Goal: Find contact information: Find contact information

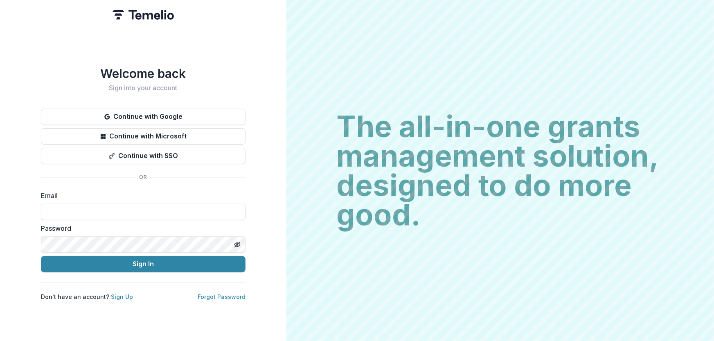
click at [61, 209] on input at bounding box center [143, 212] width 204 height 16
type input "**********"
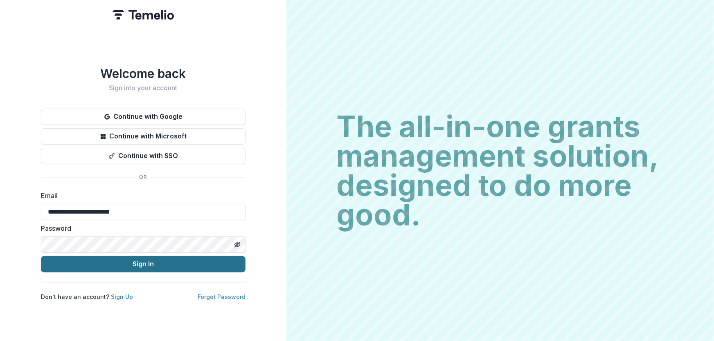
click at [110, 256] on button "Sign In" at bounding box center [143, 264] width 204 height 16
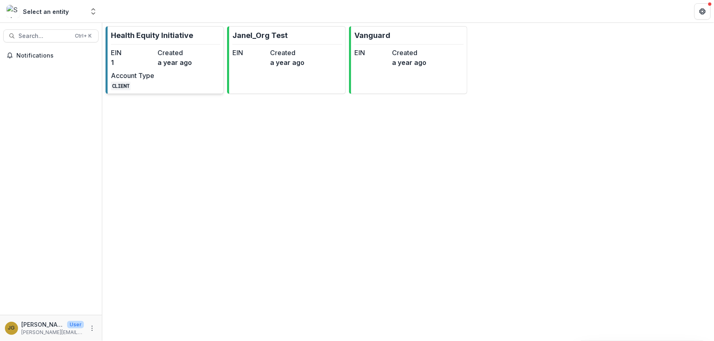
click at [153, 35] on p "Health Equity Initiative" at bounding box center [152, 35] width 82 height 11
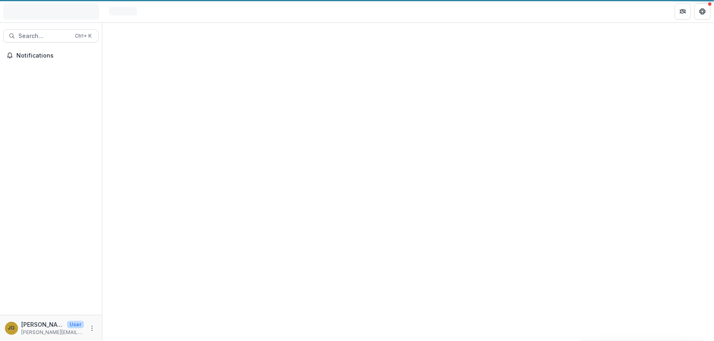
click at [153, 35] on div at bounding box center [407, 182] width 611 height 319
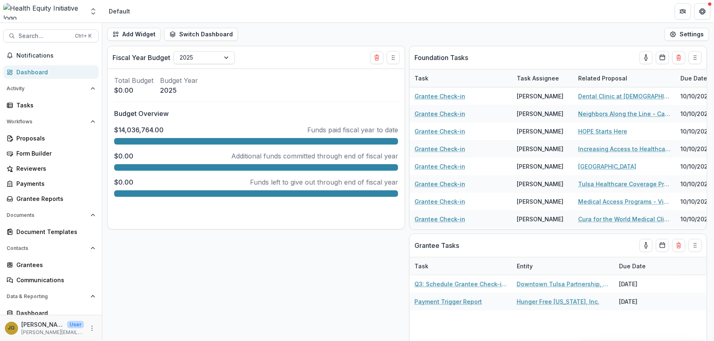
click at [31, 72] on div "Dashboard" at bounding box center [54, 72] width 76 height 9
click at [33, 39] on span "Search..." at bounding box center [44, 36] width 52 height 7
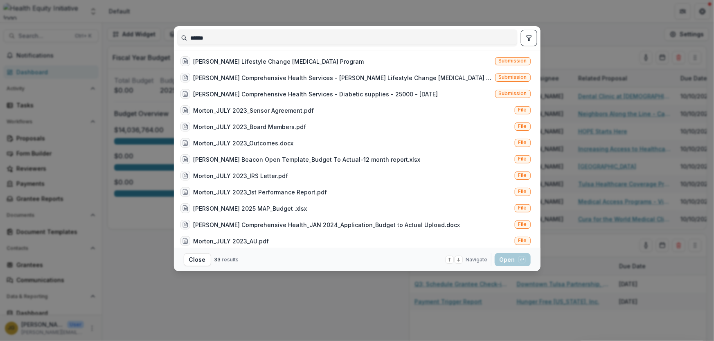
type input "******"
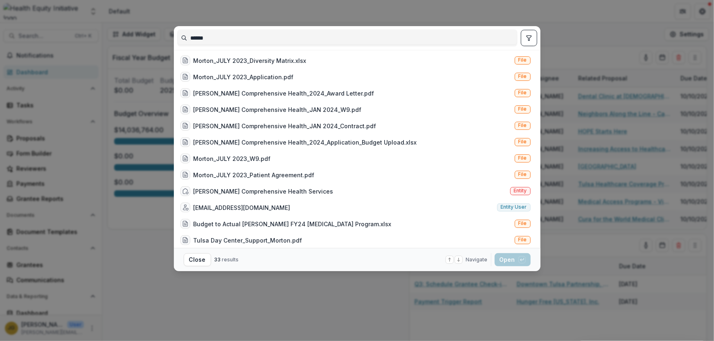
scroll to position [262, 0]
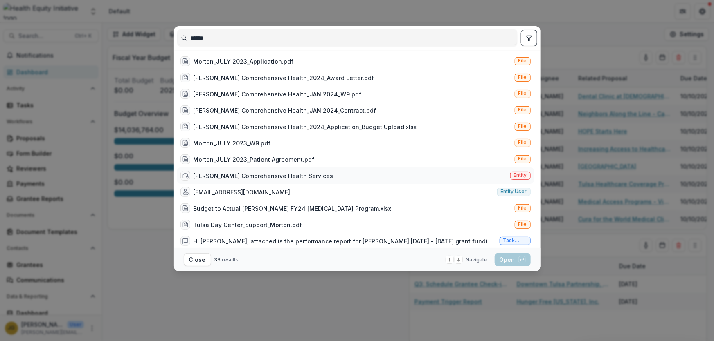
click at [265, 175] on div "[PERSON_NAME] Comprehensive Health Services" at bounding box center [263, 176] width 140 height 9
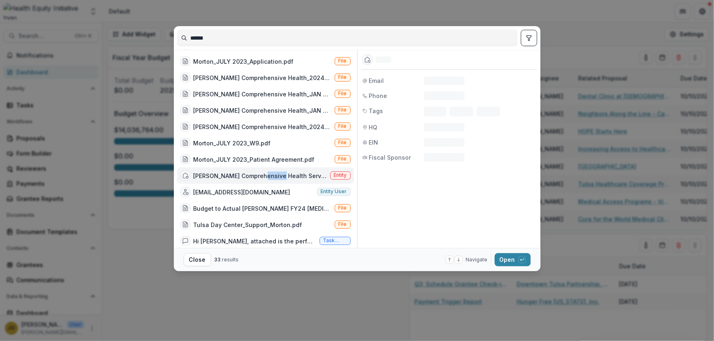
click at [265, 175] on div "[PERSON_NAME] Comprehensive Health Services" at bounding box center [259, 176] width 133 height 9
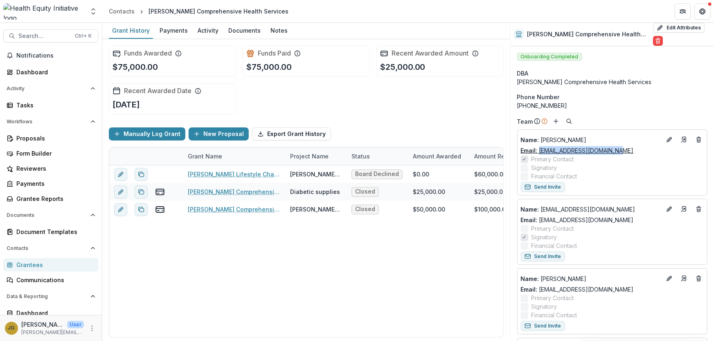
drag, startPoint x: 618, startPoint y: 143, endPoint x: 539, endPoint y: 144, distance: 78.5
click at [539, 146] on div "Email: [EMAIL_ADDRESS][DOMAIN_NAME]" at bounding box center [612, 150] width 183 height 9
copy link "[EMAIL_ADDRESS][DOMAIN_NAME]"
drag, startPoint x: 617, startPoint y: 215, endPoint x: 539, endPoint y: 212, distance: 78.1
click at [539, 216] on div "Email: [EMAIL_ADDRESS][DOMAIN_NAME]" at bounding box center [612, 220] width 183 height 9
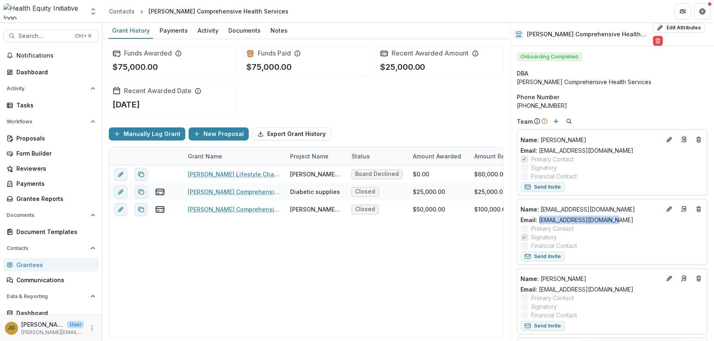
copy link "[EMAIL_ADDRESS][DOMAIN_NAME]"
drag, startPoint x: 564, startPoint y: 98, endPoint x: 525, endPoint y: 99, distance: 39.7
click at [525, 101] on div "[PHONE_NUMBER]" at bounding box center [612, 105] width 190 height 9
copy div "[PHONE_NUMBER]"
click at [45, 34] on span "Search..." at bounding box center [44, 36] width 52 height 7
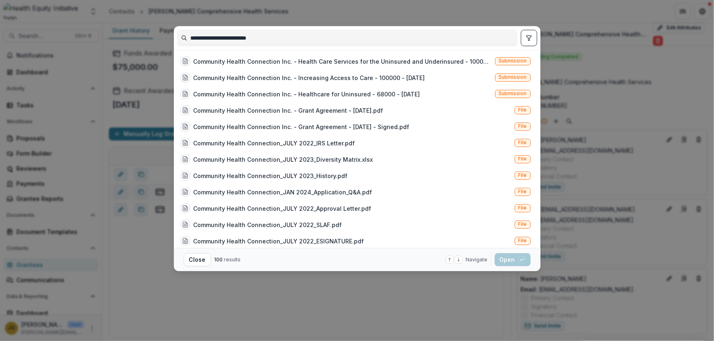
type input "**********"
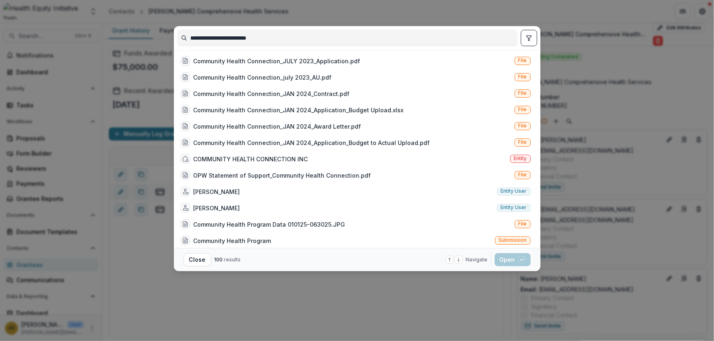
scroll to position [492, 0]
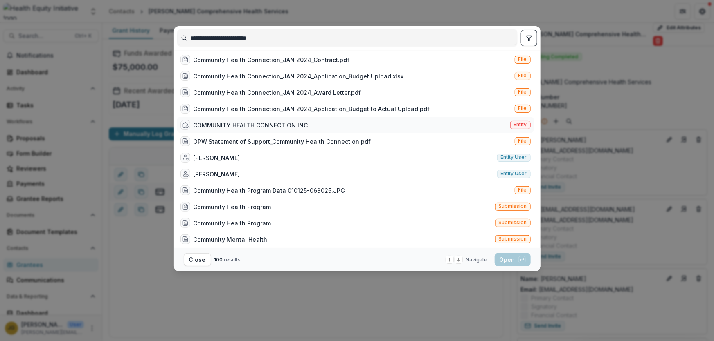
click at [248, 123] on div "COMMUNITY HEALTH CONNECTION INC" at bounding box center [250, 125] width 115 height 9
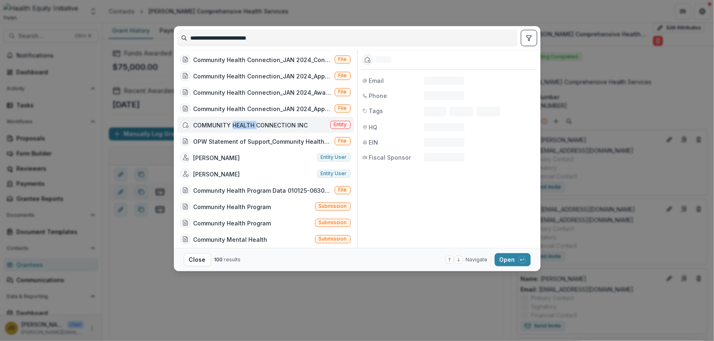
click at [248, 123] on div "COMMUNITY HEALTH CONNECTION INC" at bounding box center [250, 125] width 115 height 9
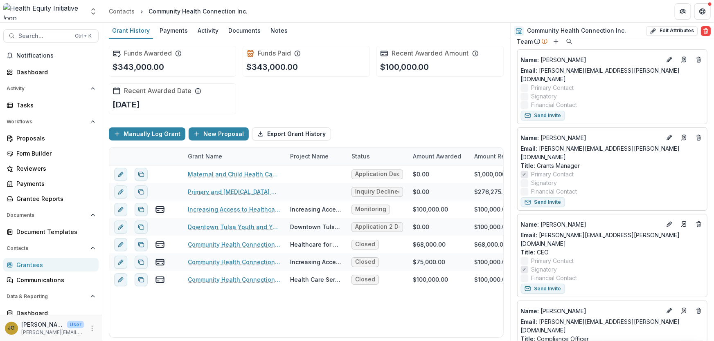
scroll to position [81, 0]
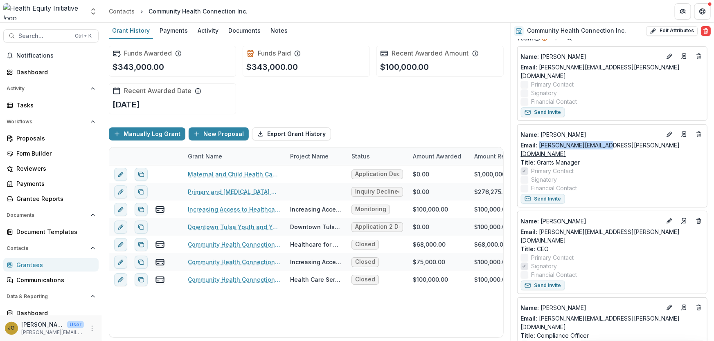
drag, startPoint x: 606, startPoint y: 138, endPoint x: 541, endPoint y: 138, distance: 65.8
click at [541, 141] on div "Email: [PERSON_NAME][EMAIL_ADDRESS][PERSON_NAME][DOMAIN_NAME]" at bounding box center [612, 149] width 183 height 17
copy link "[PERSON_NAME][EMAIL_ADDRESS][PERSON_NAME][DOMAIN_NAME]"
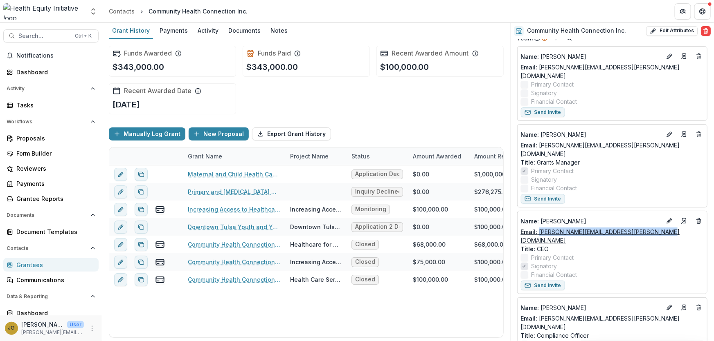
drag, startPoint x: 661, startPoint y: 215, endPoint x: 539, endPoint y: 217, distance: 121.9
click at [539, 228] on div "Email: [PERSON_NAME][EMAIL_ADDRESS][PERSON_NAME][DOMAIN_NAME]" at bounding box center [612, 236] width 183 height 17
copy link "[PERSON_NAME][EMAIL_ADDRESS][PERSON_NAME][DOMAIN_NAME]"
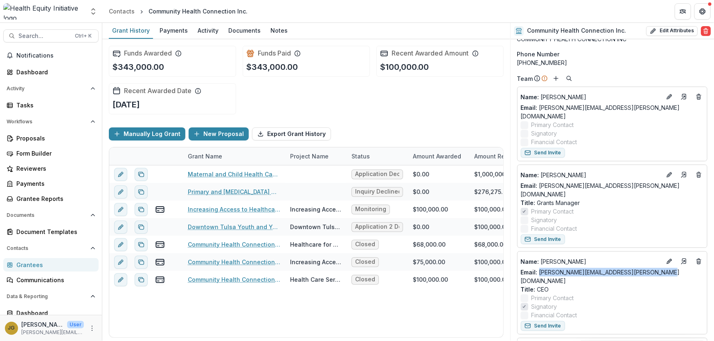
scroll to position [0, 0]
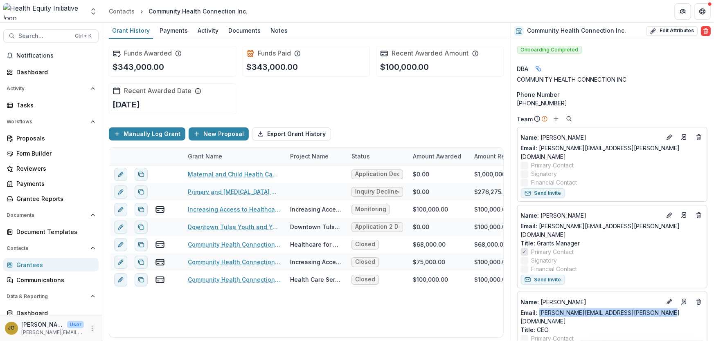
drag, startPoint x: 563, startPoint y: 103, endPoint x: 526, endPoint y: 103, distance: 37.2
click at [526, 103] on div "[PHONE_NUMBER]" at bounding box center [612, 103] width 190 height 9
copy div "[PHONE_NUMBER]"
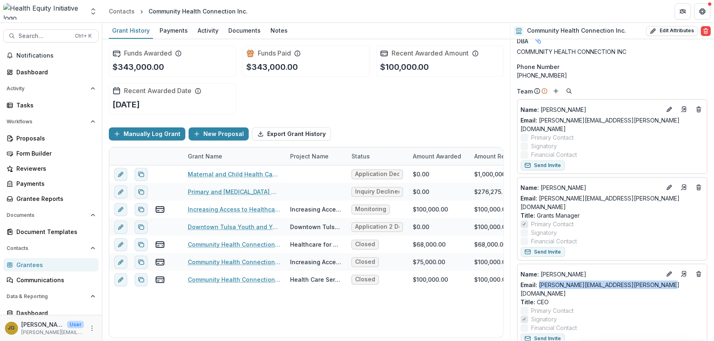
scroll to position [12, 0]
